Goal: Task Accomplishment & Management: Use online tool/utility

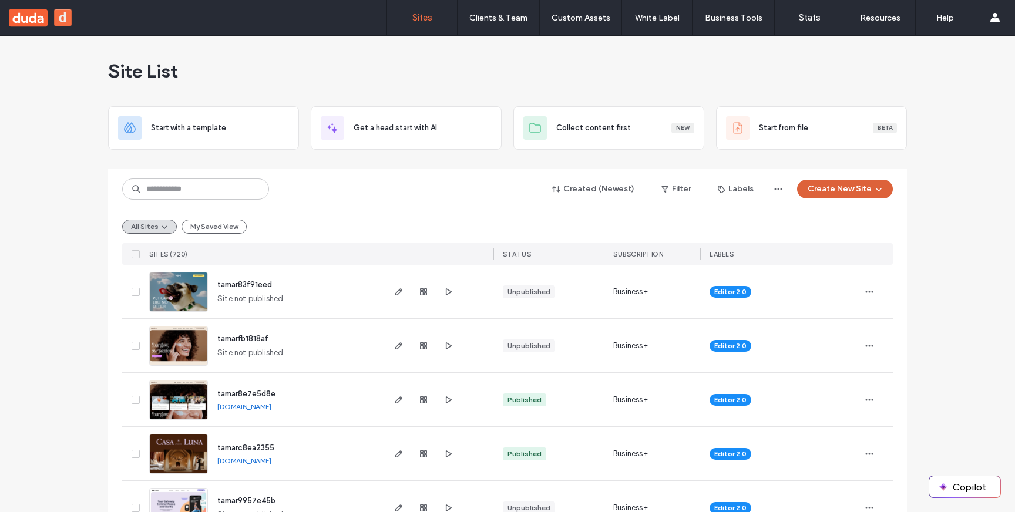
click at [829, 190] on button "Create New Site" at bounding box center [845, 189] width 96 height 19
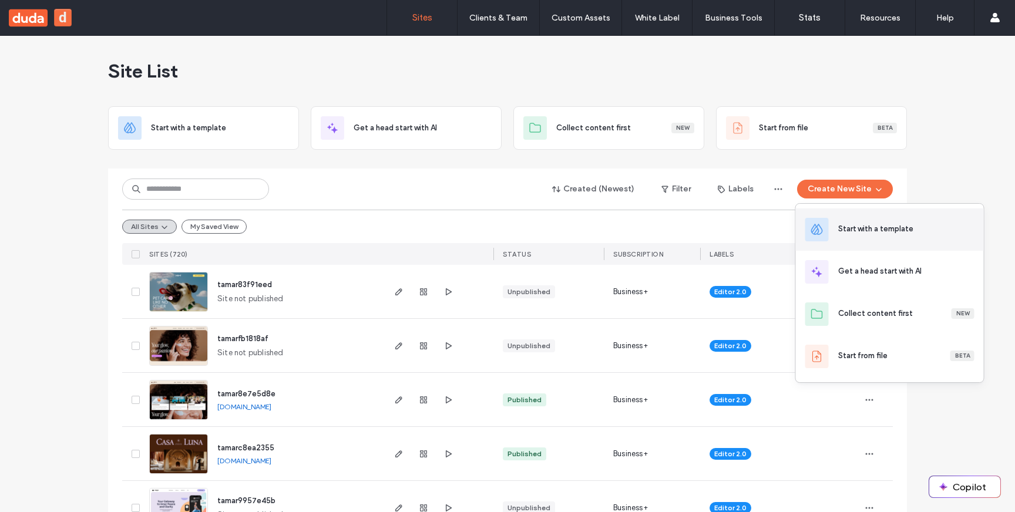
click at [828, 223] on div at bounding box center [818, 230] width 24 height 24
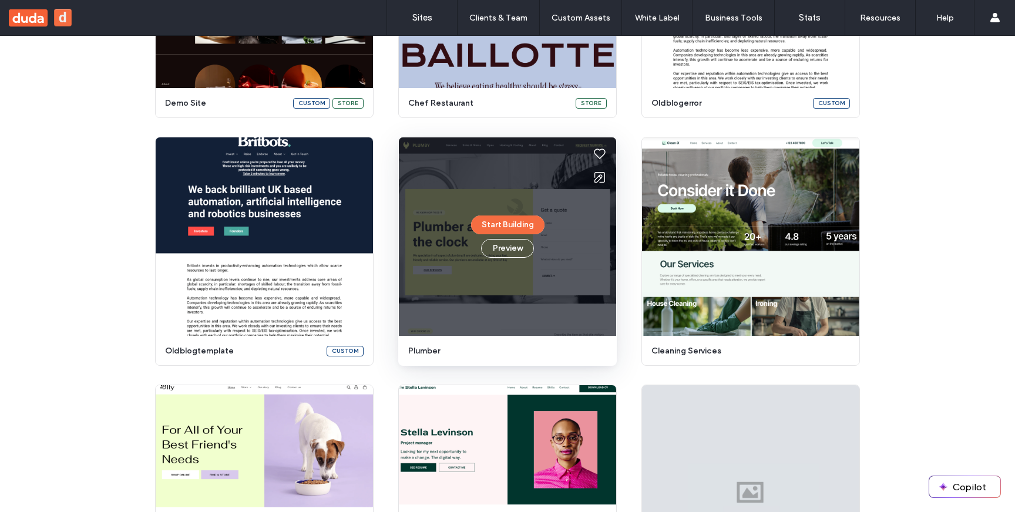
scroll to position [1268, 0]
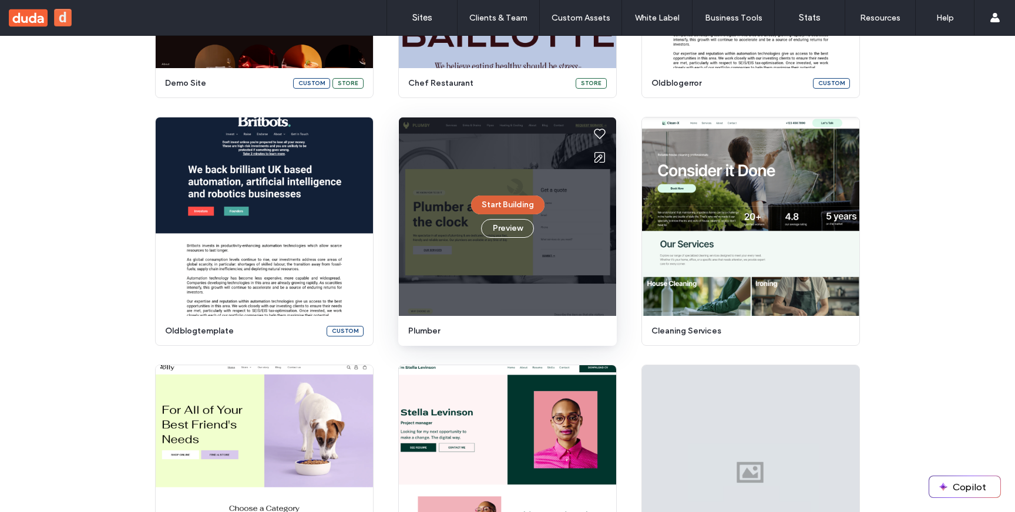
click at [497, 205] on button "Start Building" at bounding box center [507, 205] width 73 height 19
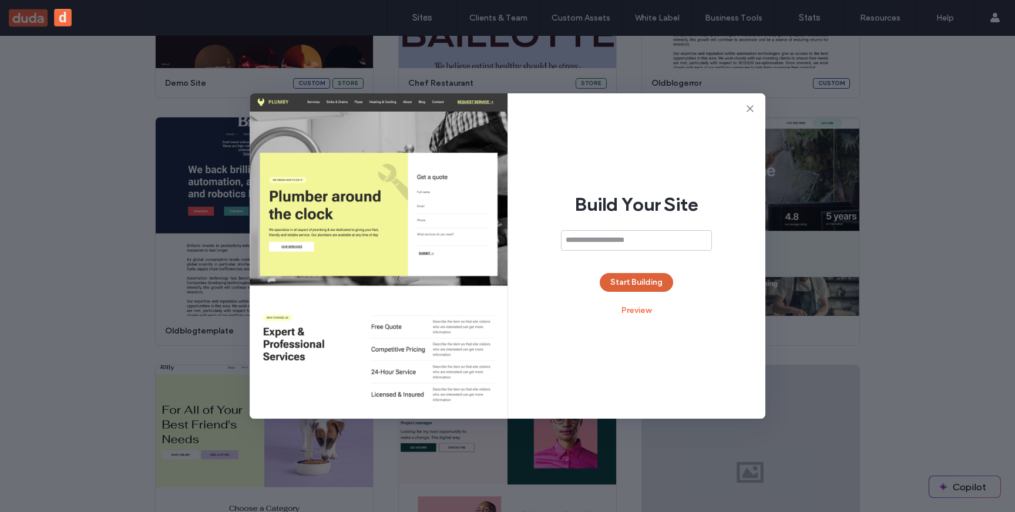
click at [666, 281] on button "Start Building" at bounding box center [636, 282] width 73 height 19
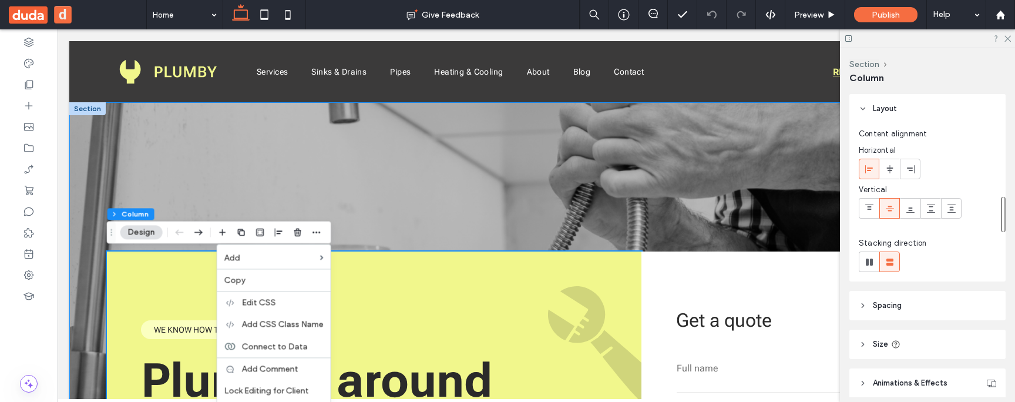
click at [235, 199] on div "Plumber around the clock We specialize in all aspect of plumbing & are dedicate…" at bounding box center [536, 391] width 934 height 578
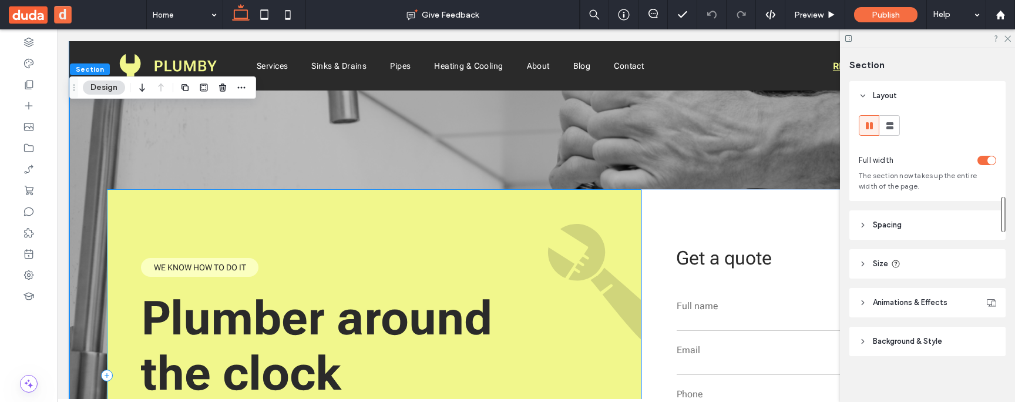
scroll to position [59, 0]
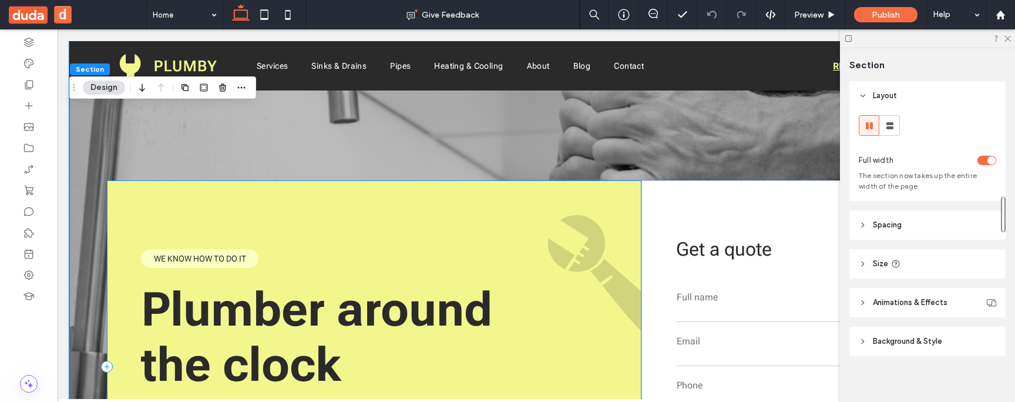
click at [261, 199] on div "Plumber around the clock We specialize in all aspect of plumbing & are dedicate…" at bounding box center [374, 366] width 535 height 372
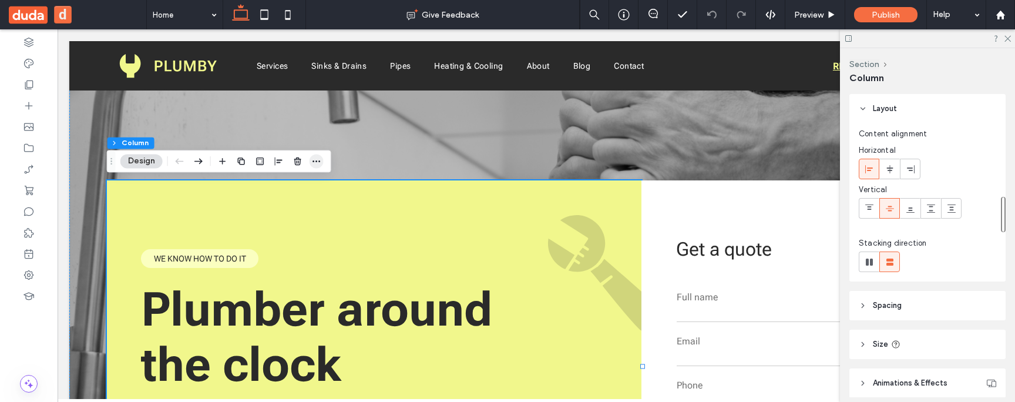
click at [316, 160] on icon "button" at bounding box center [316, 160] width 9 height 9
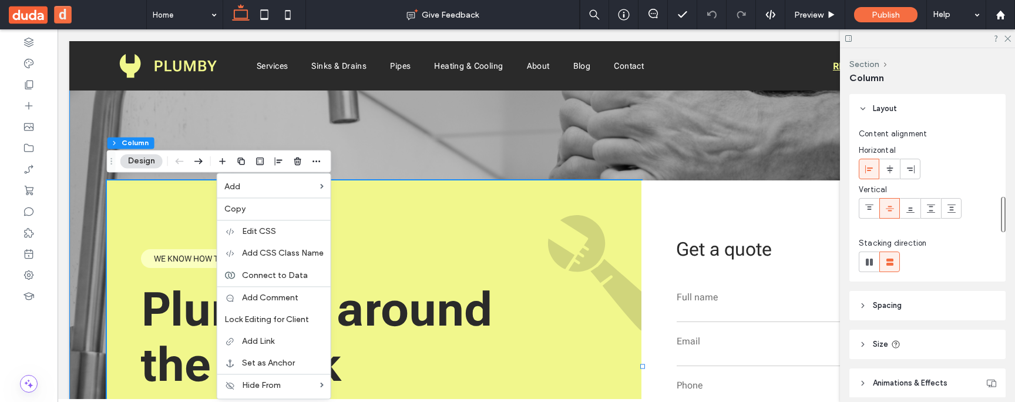
click at [94, 215] on div "Plumber around the clock We specialize in all aspect of plumbing & are dedicate…" at bounding box center [536, 320] width 934 height 578
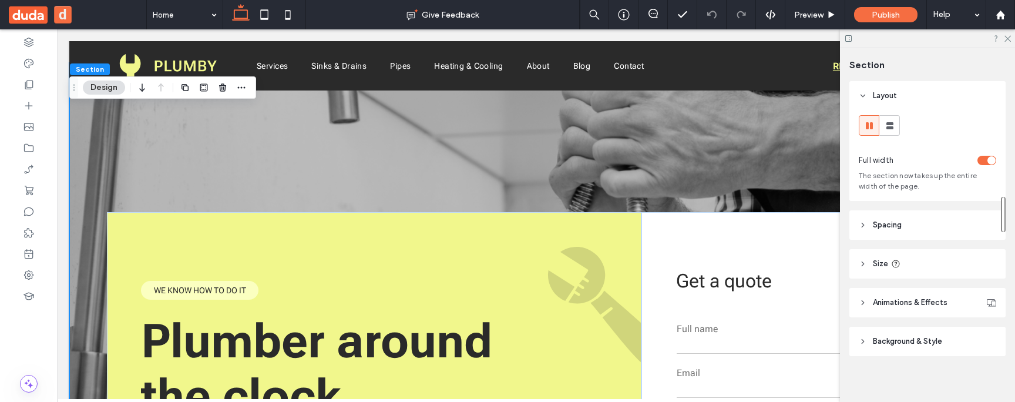
scroll to position [22, 0]
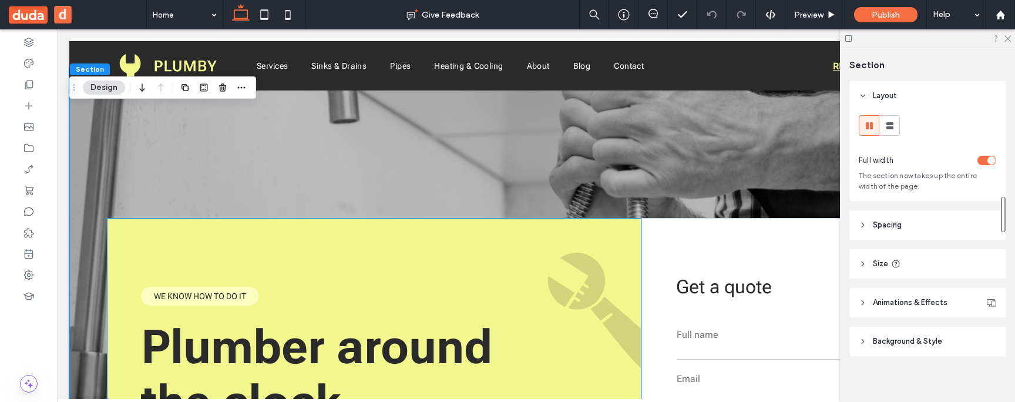
click at [231, 267] on div "Plumber around the clock We specialize in all aspect of plumbing & are dedicate…" at bounding box center [374, 404] width 535 height 372
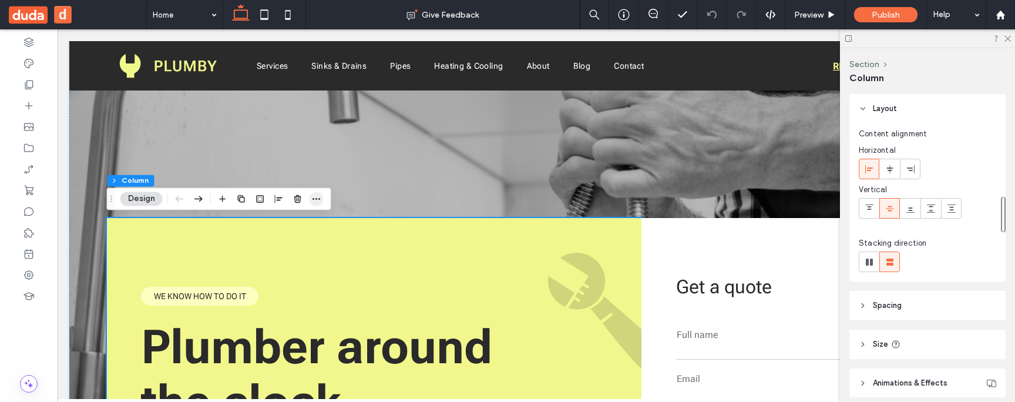
click at [318, 193] on span "button" at bounding box center [317, 199] width 14 height 14
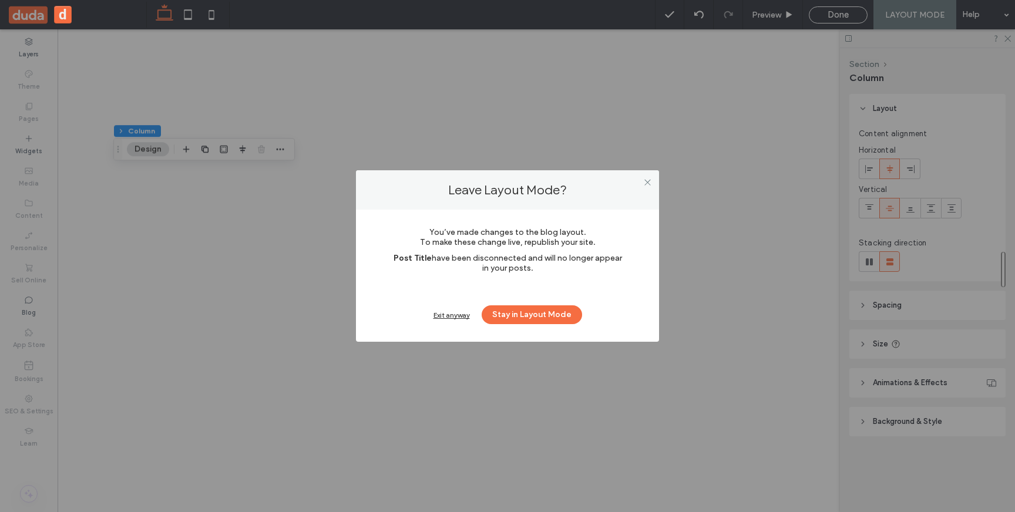
click at [294, 128] on div "Leave Layout Mode? You’ve made changes to the blog layout. To make these change…" at bounding box center [507, 256] width 1015 height 512
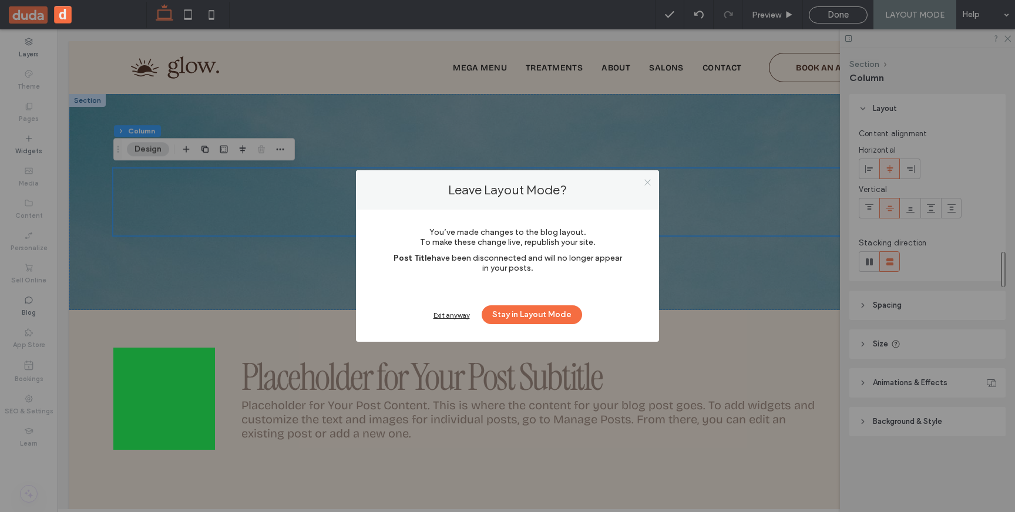
click at [646, 180] on icon at bounding box center [647, 182] width 9 height 9
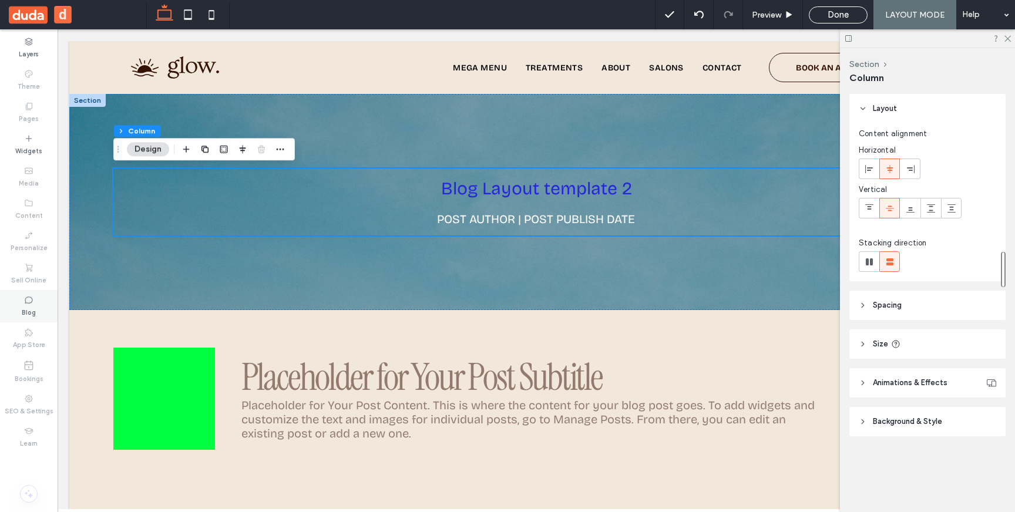
click at [35, 296] on div "Blog" at bounding box center [29, 306] width 58 height 32
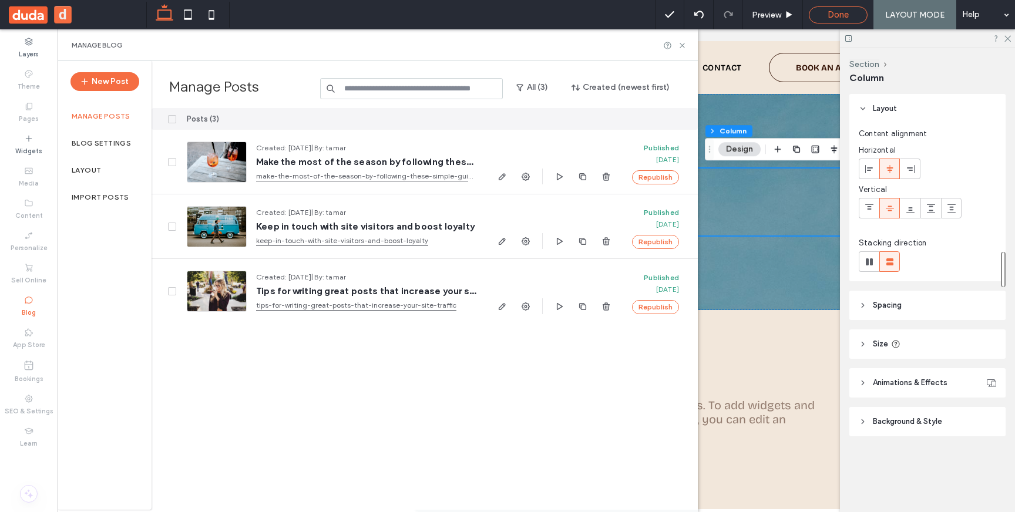
click at [851, 13] on div "Done" at bounding box center [839, 14] width 58 height 11
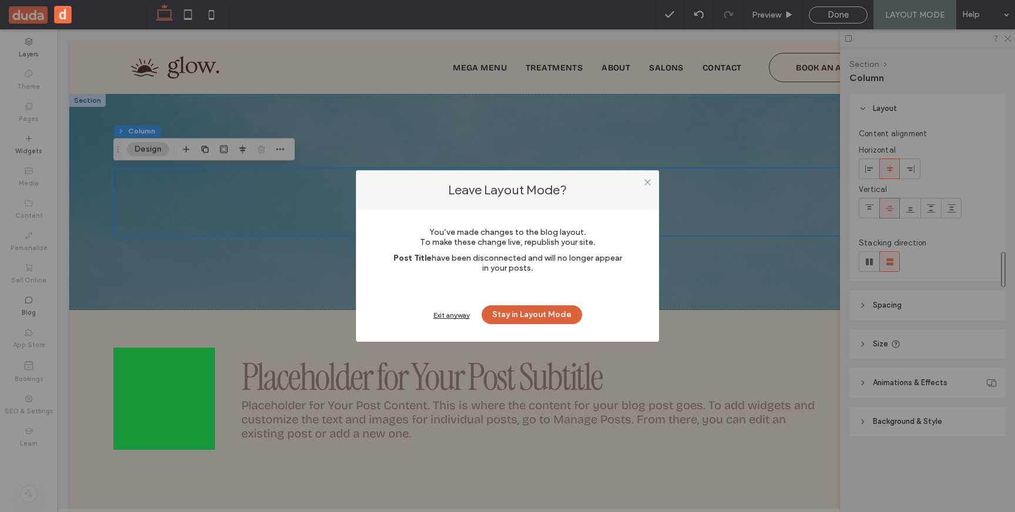
click at [536, 319] on button "Stay in Layout Mode" at bounding box center [532, 315] width 100 height 19
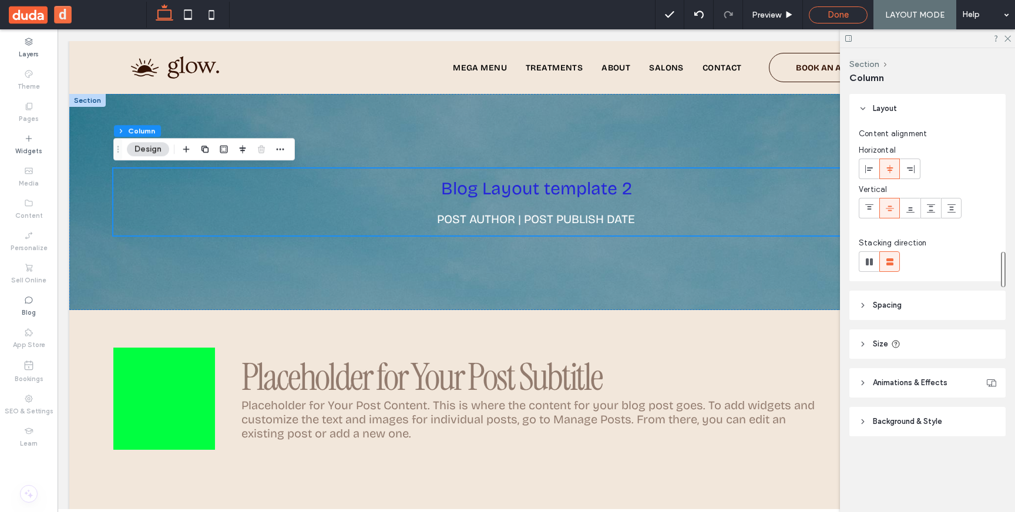
click at [833, 21] on div "Done" at bounding box center [838, 14] width 59 height 17
click at [849, 10] on span "Done" at bounding box center [838, 14] width 21 height 11
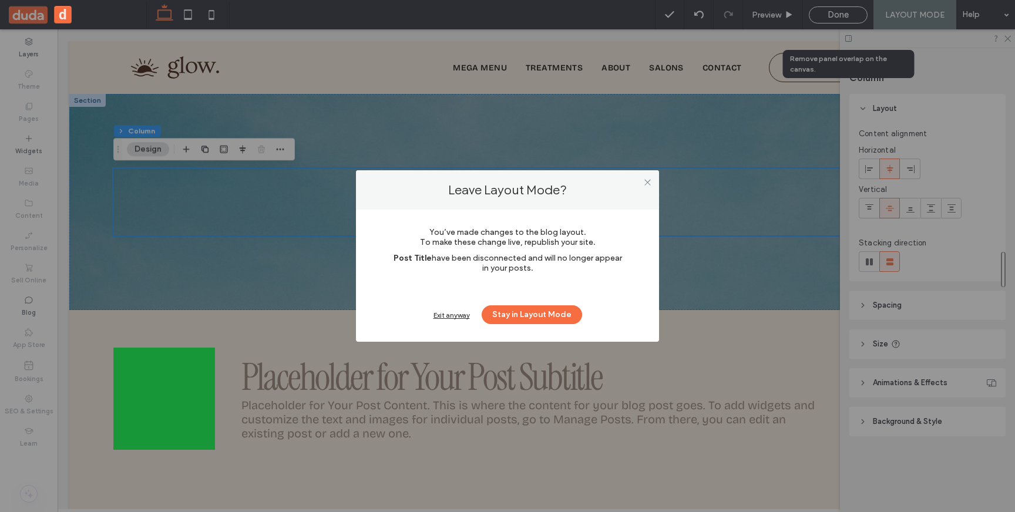
click at [457, 316] on div "Exit anyway" at bounding box center [452, 315] width 36 height 9
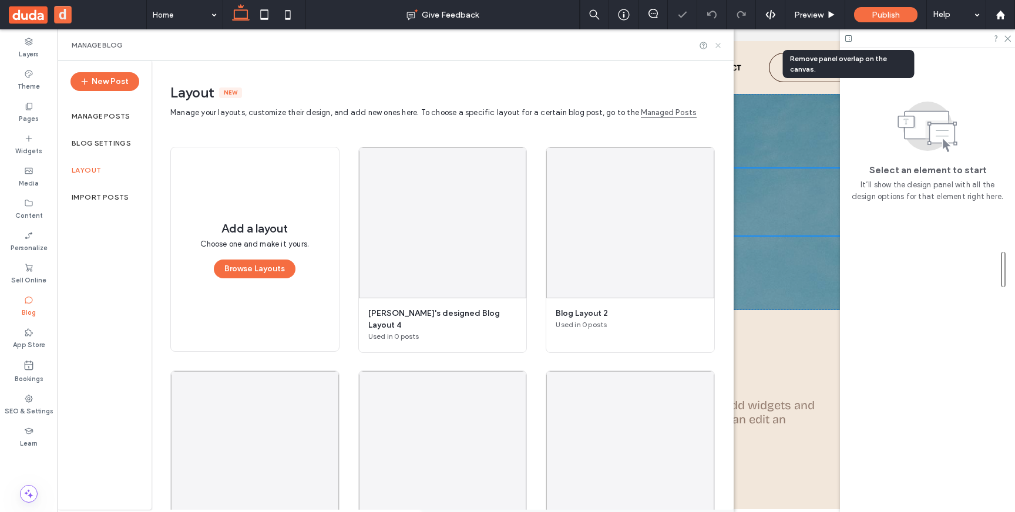
click at [721, 44] on icon at bounding box center [718, 45] width 9 height 9
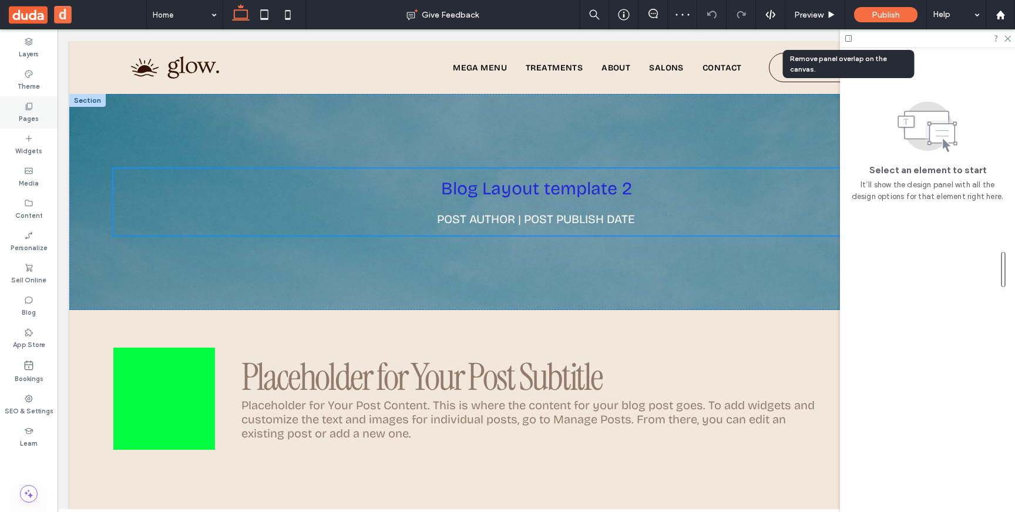
click at [29, 113] on label "Pages" at bounding box center [29, 117] width 20 height 13
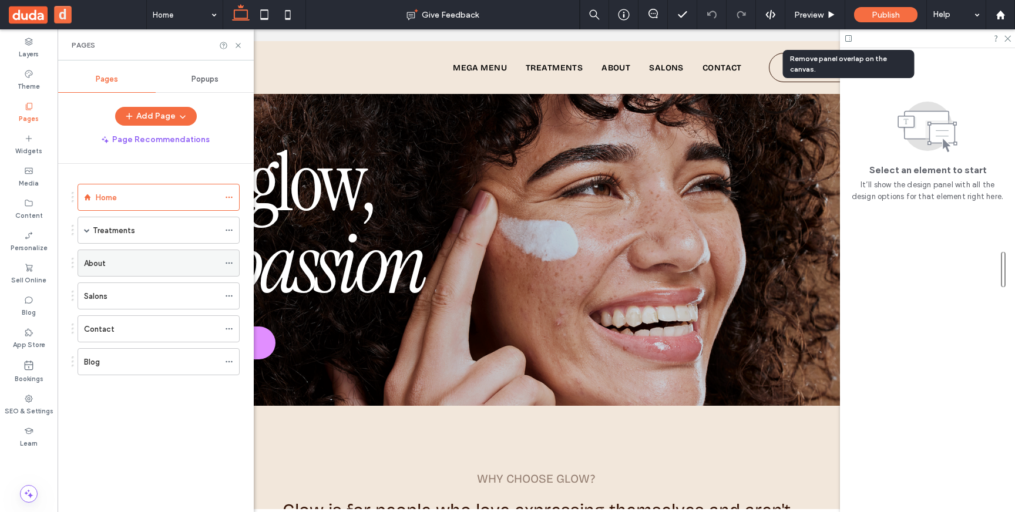
click at [229, 264] on icon at bounding box center [229, 263] width 8 height 8
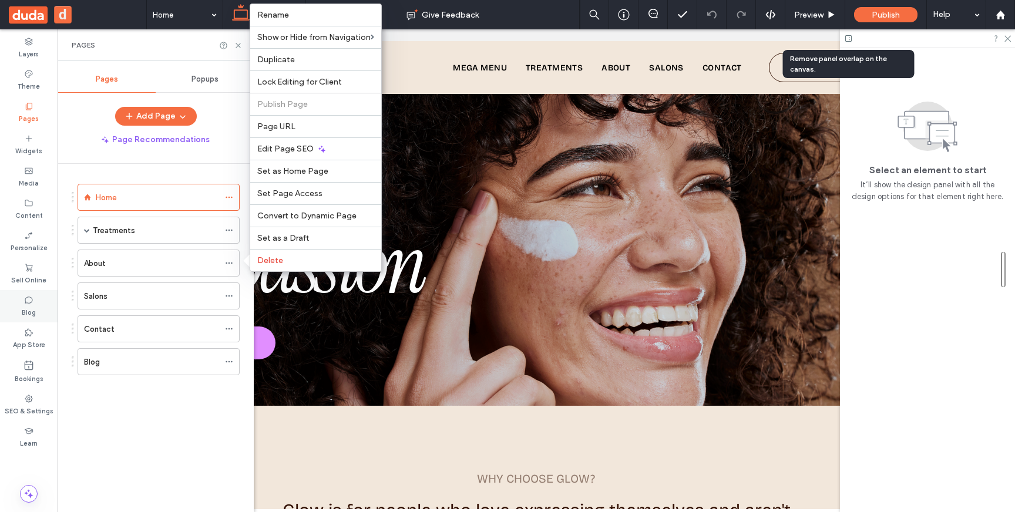
click at [26, 309] on label "Blog" at bounding box center [29, 311] width 14 height 13
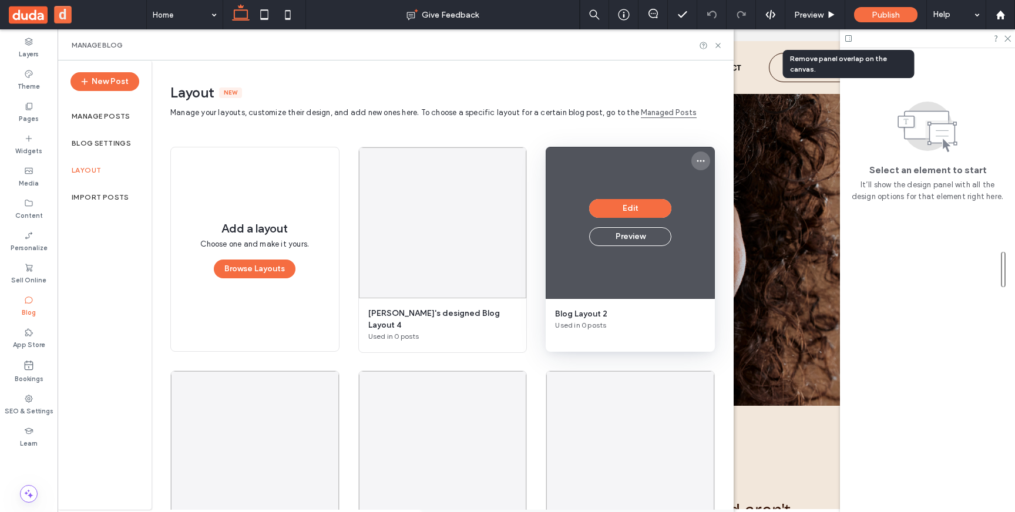
click at [696, 165] on icon "More options" at bounding box center [700, 160] width 9 height 9
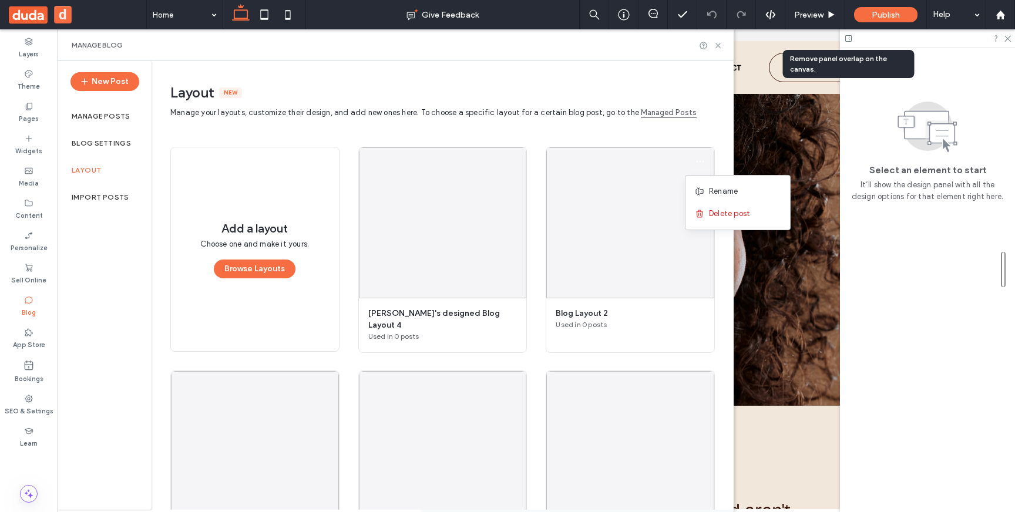
click at [643, 132] on main "Manage your layouts, customize their design, and add new ones here. To choose a…" at bounding box center [442, 455] width 545 height 698
